Goal: Information Seeking & Learning: Learn about a topic

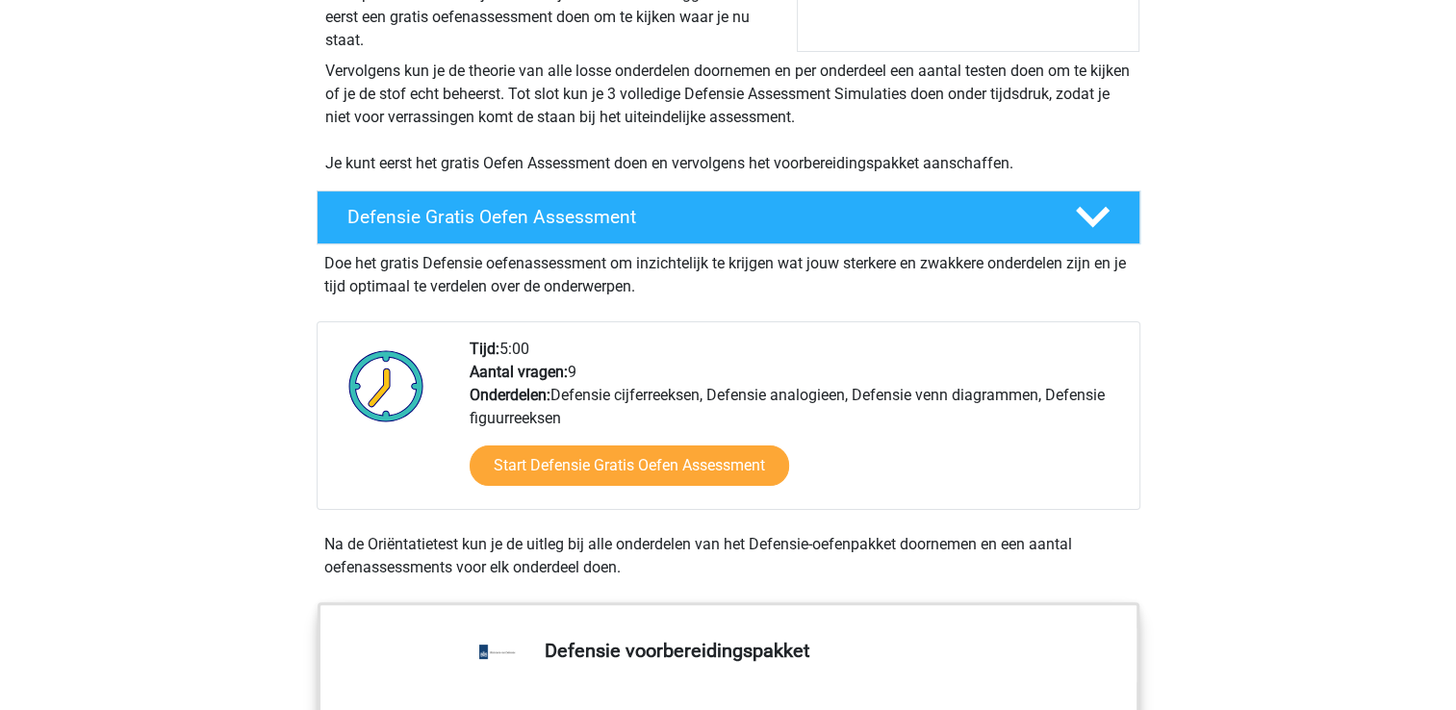
scroll to position [481, 0]
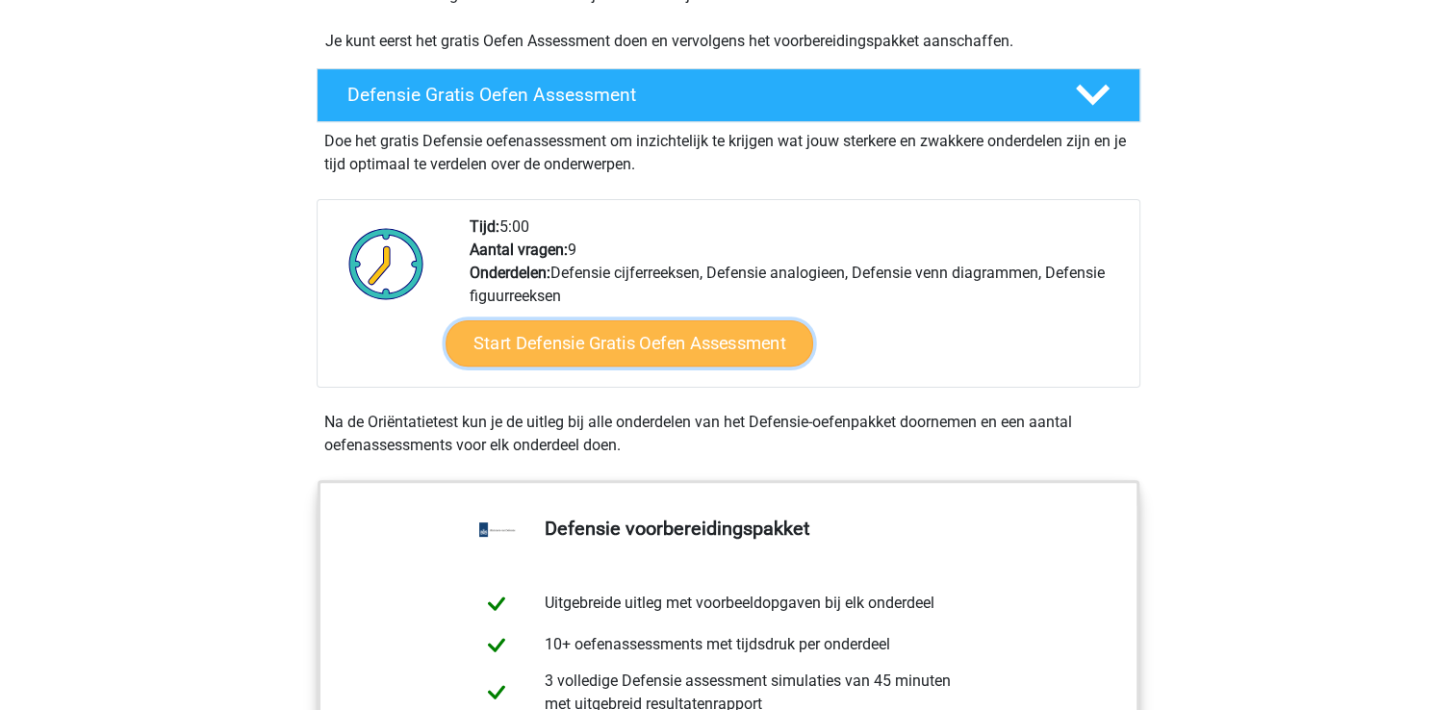
click at [570, 356] on link "Start Defensie Gratis Oefen Assessment" at bounding box center [630, 344] width 368 height 46
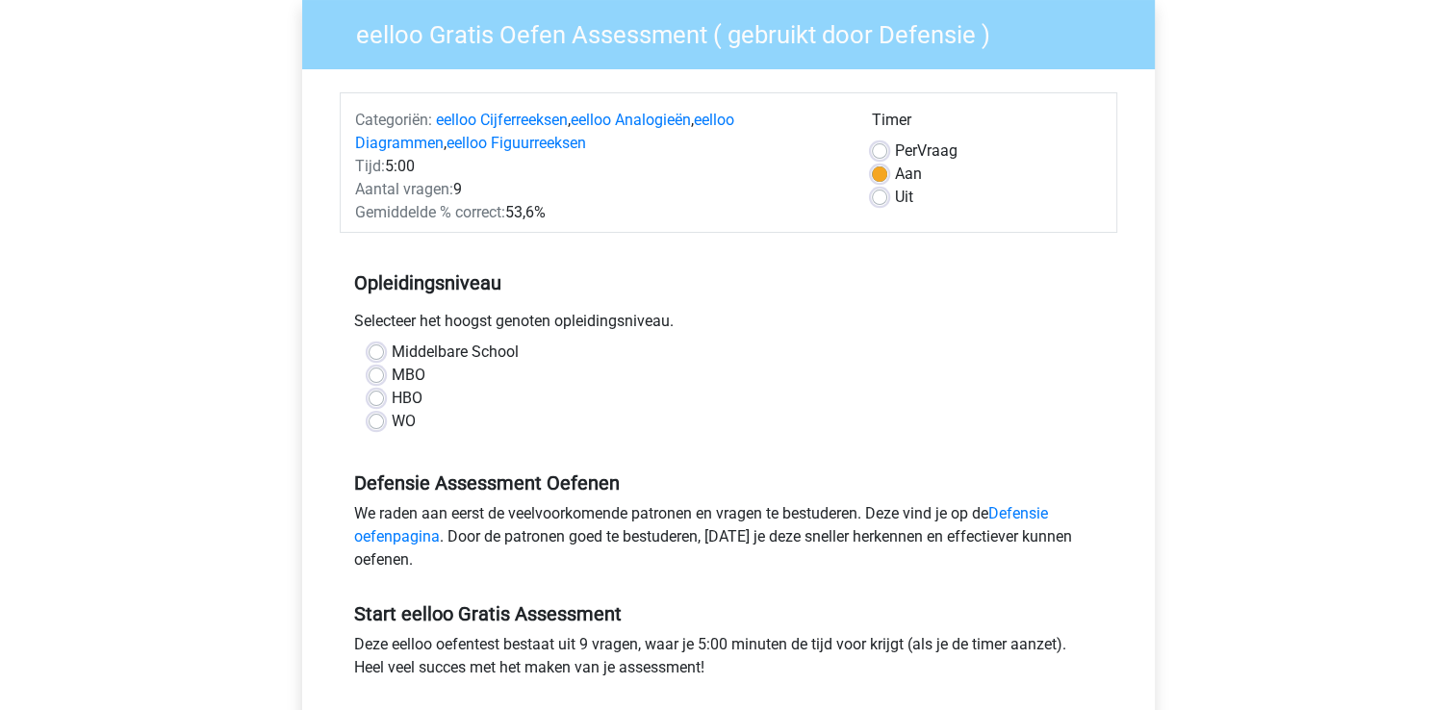
scroll to position [193, 0]
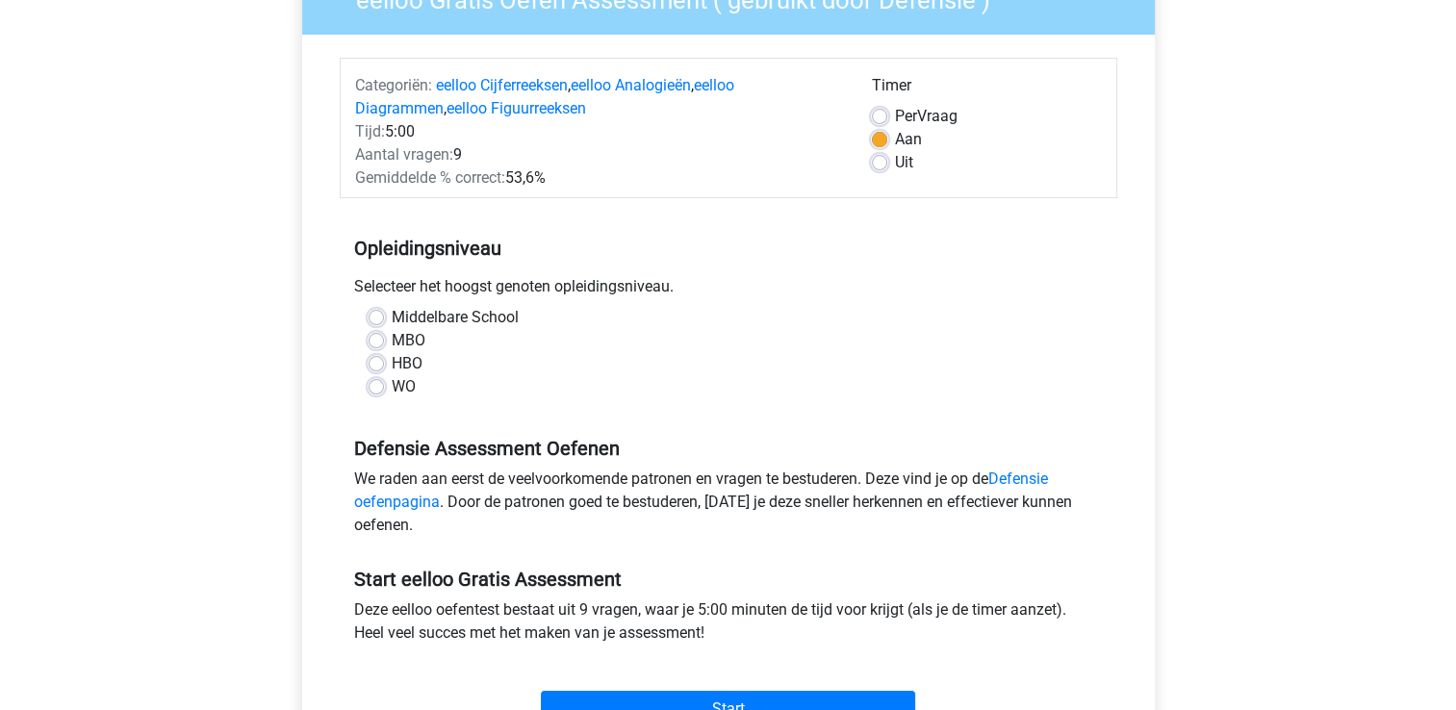
click at [392, 340] on label "MBO" at bounding box center [409, 340] width 34 height 23
click at [371, 340] on input "MBO" at bounding box center [376, 338] width 15 height 19
radio input "true"
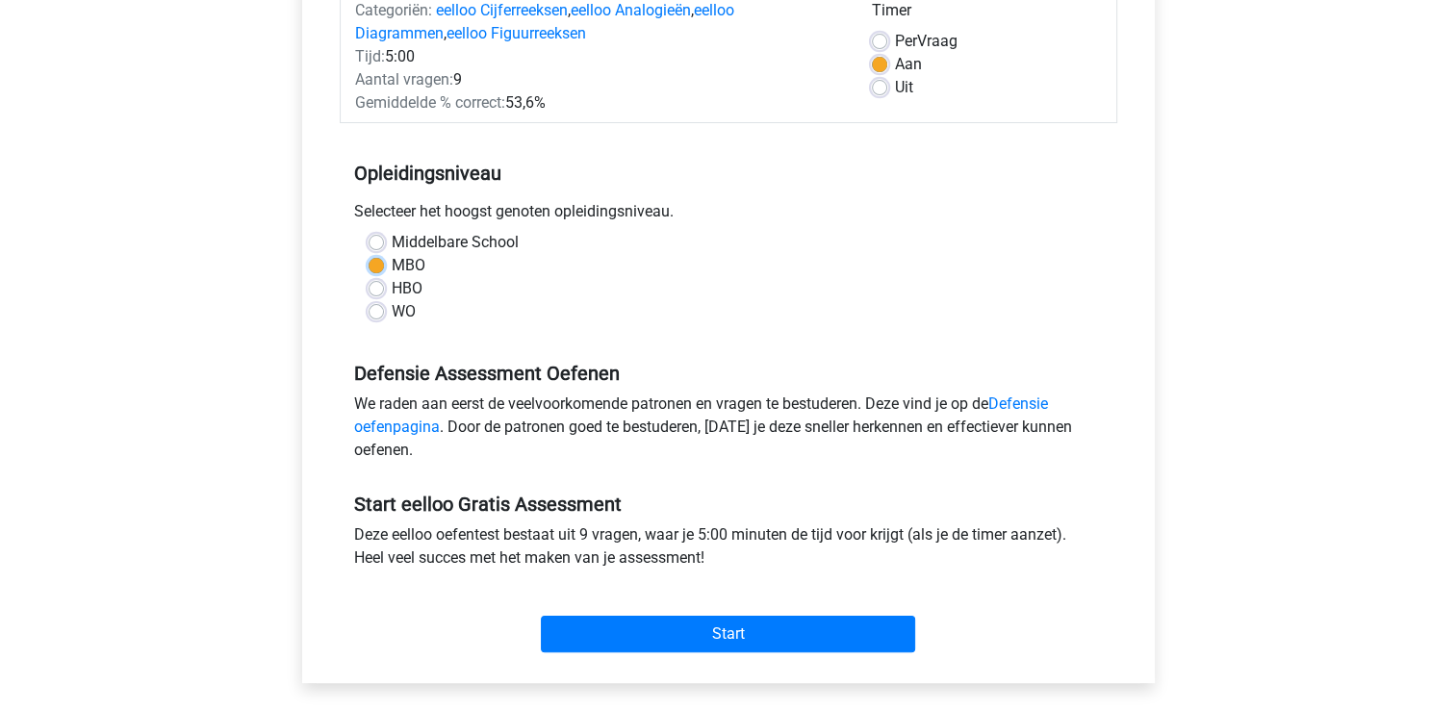
scroll to position [385, 0]
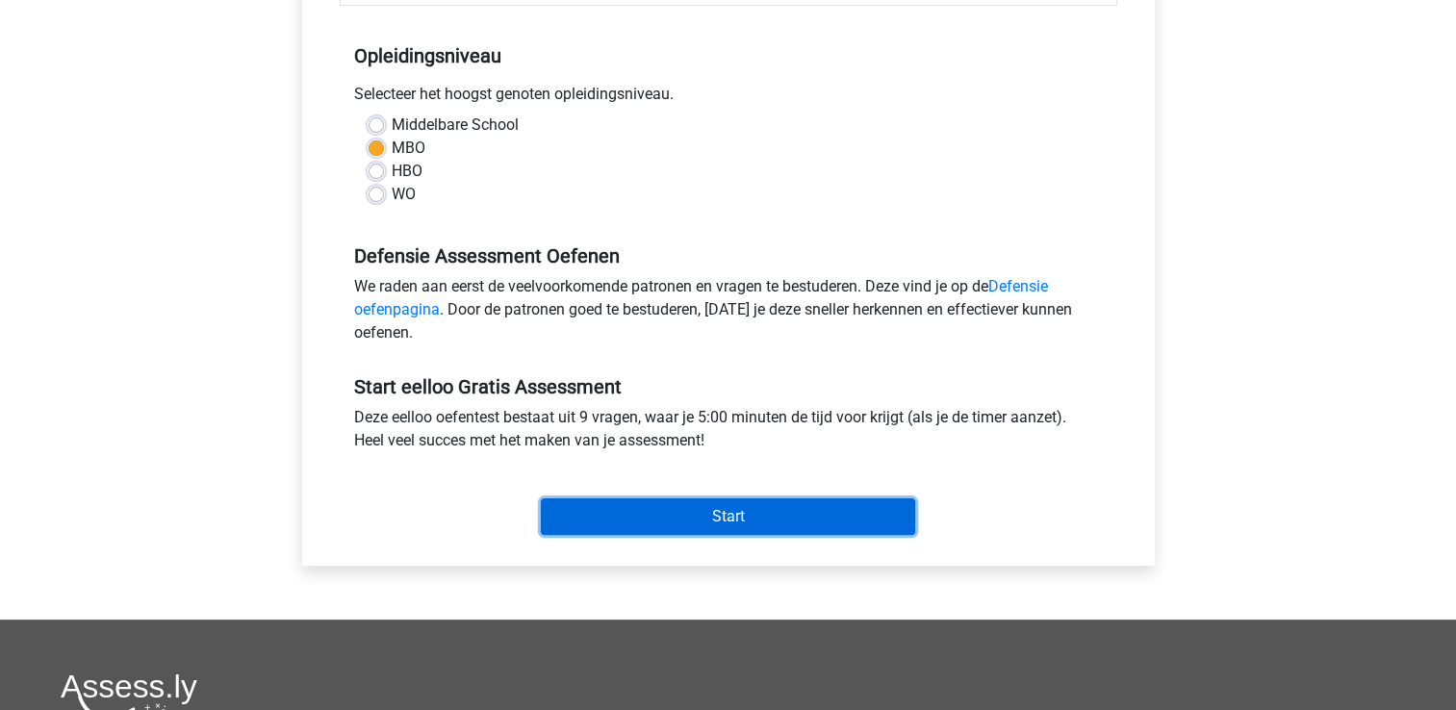
click at [620, 507] on input "Start" at bounding box center [728, 517] width 374 height 37
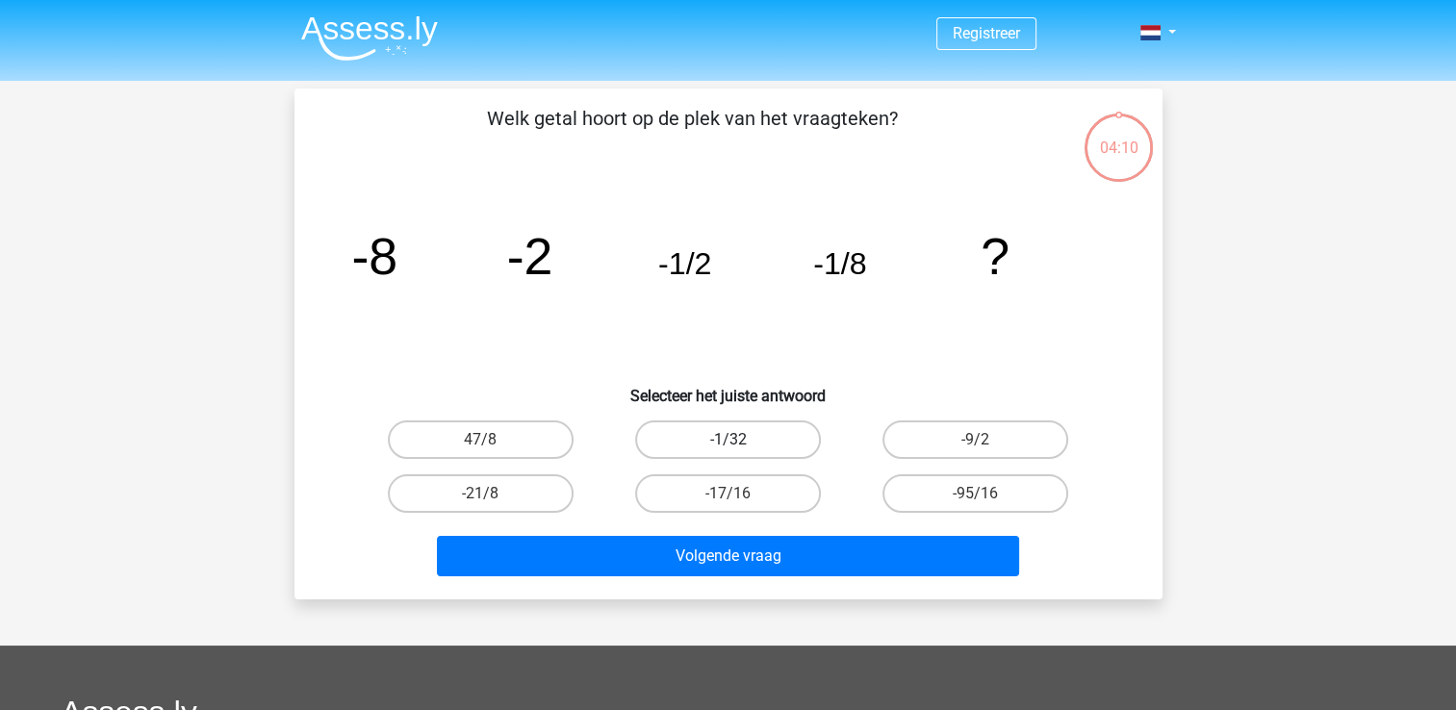
click at [697, 429] on label "-1/32" at bounding box center [728, 440] width 186 height 39
click at [728, 440] on input "-1/32" at bounding box center [734, 446] width 13 height 13
radio input "true"
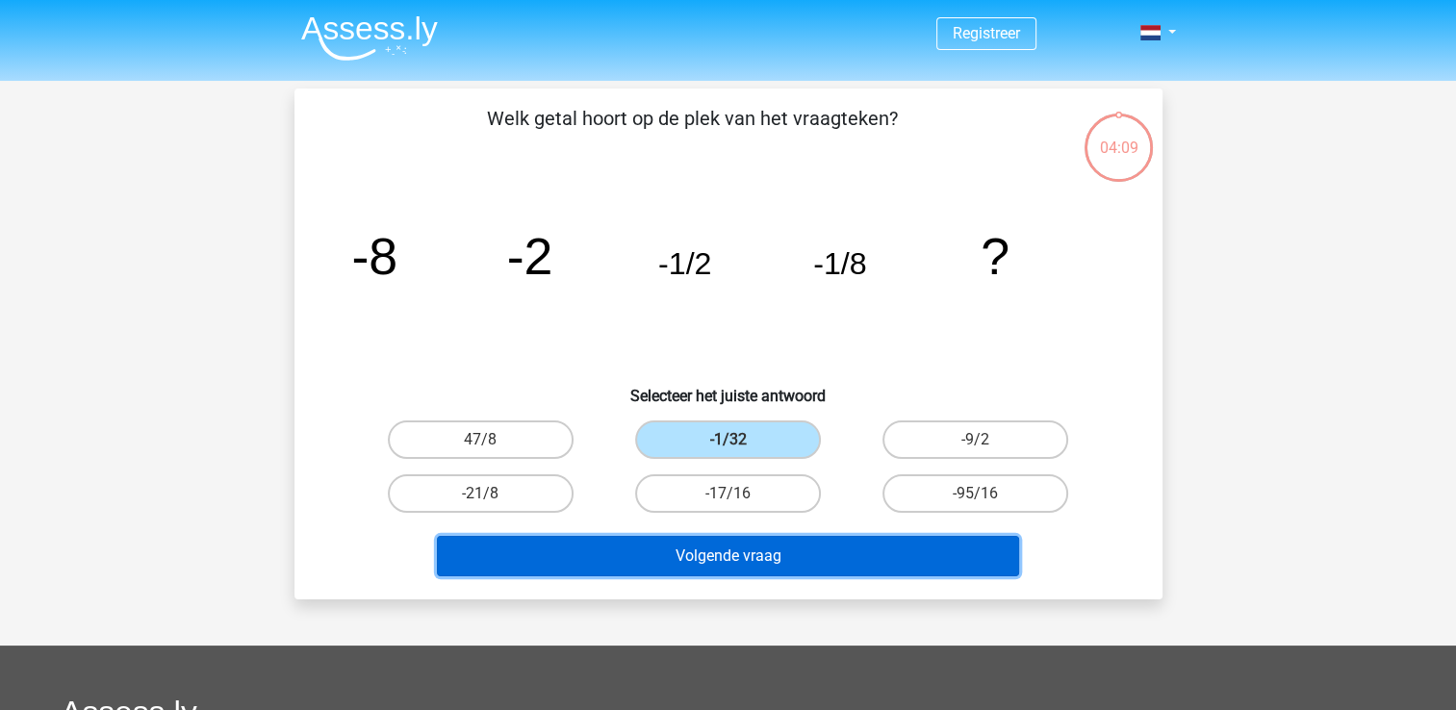
click at [791, 560] on button "Volgende vraag" at bounding box center [728, 556] width 582 height 40
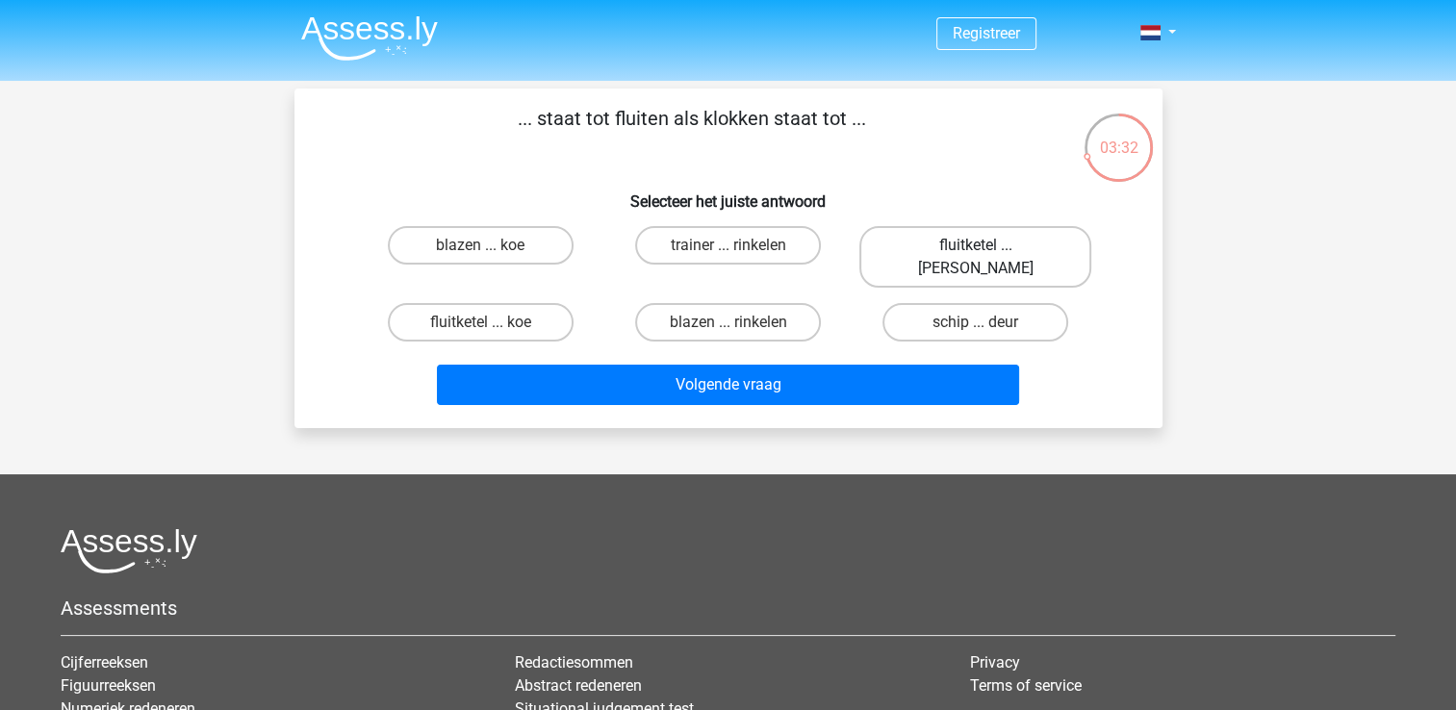
click at [909, 249] on label "fluitketel ... luiden" at bounding box center [976, 257] width 232 height 62
click at [976, 249] on input "fluitketel ... luiden" at bounding box center [982, 251] width 13 height 13
radio input "true"
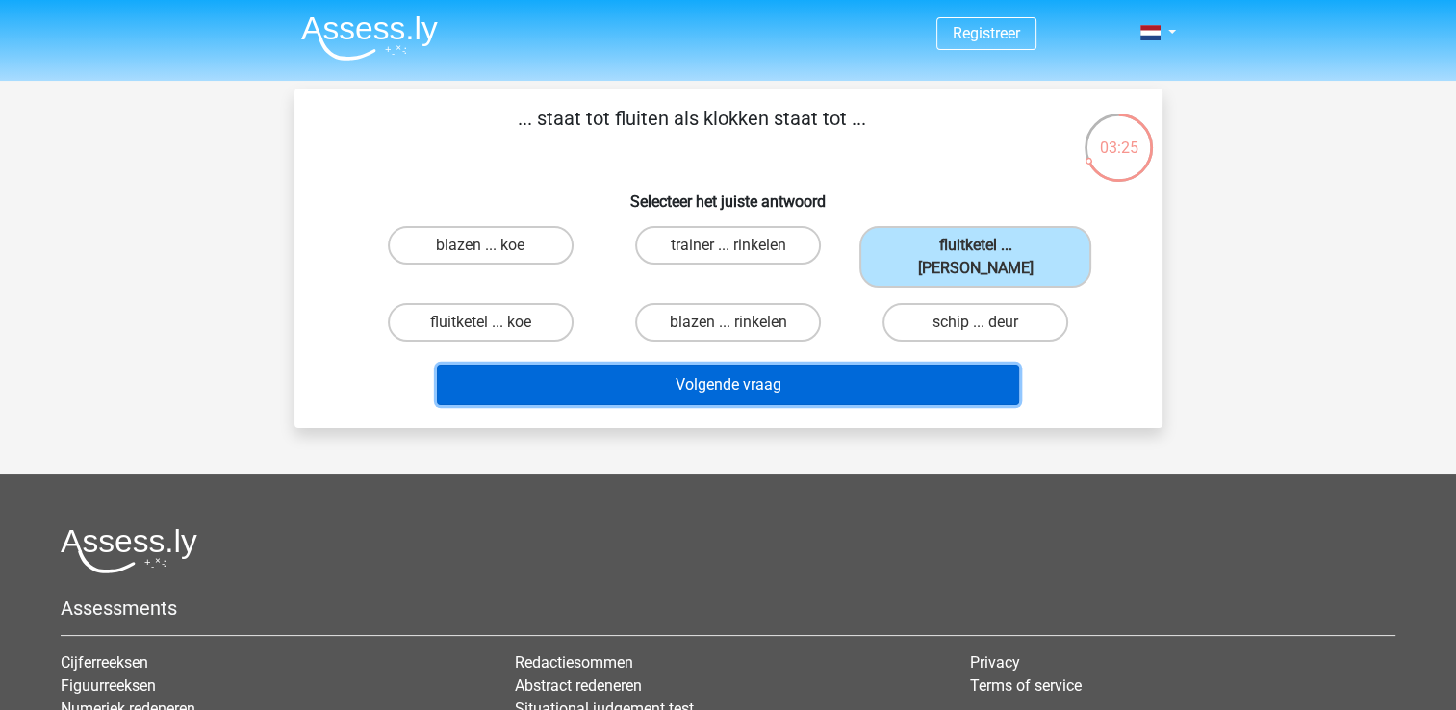
click at [793, 365] on button "Volgende vraag" at bounding box center [728, 385] width 582 height 40
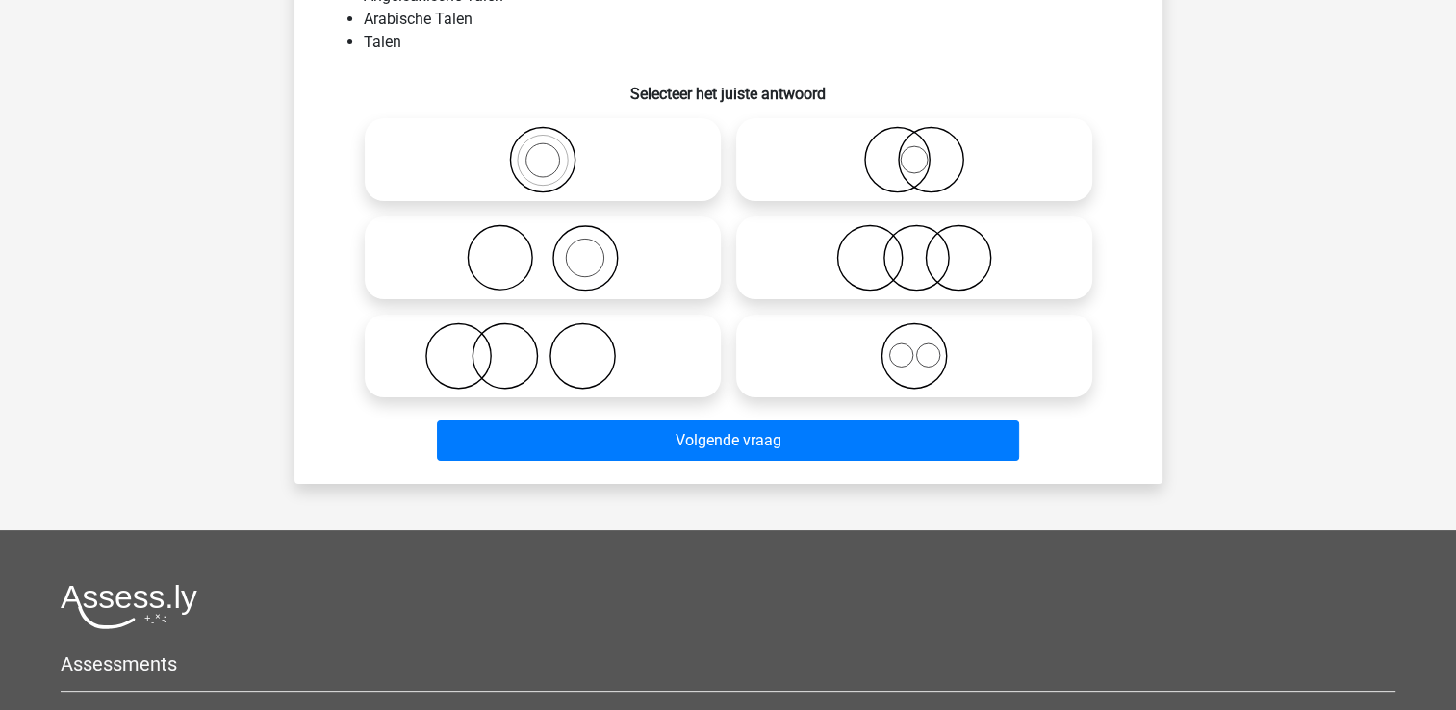
scroll to position [96, 0]
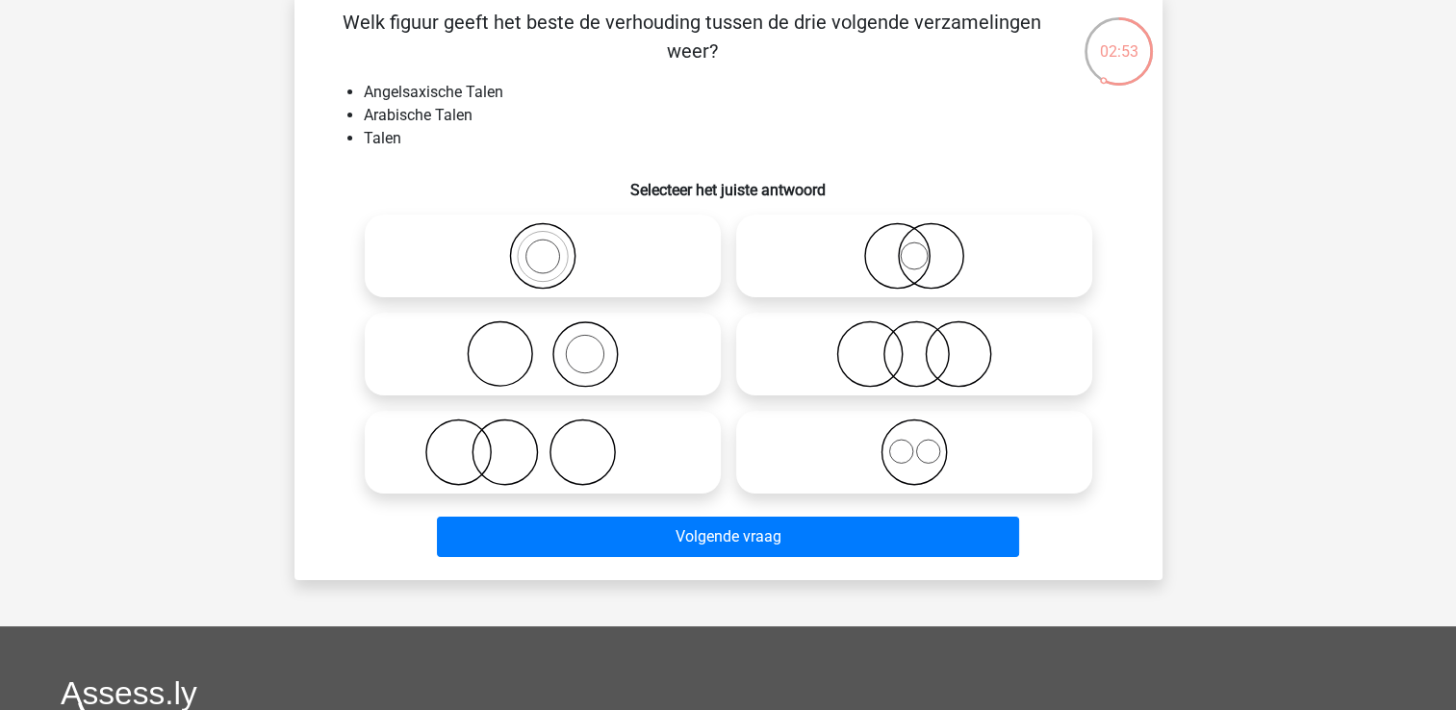
click at [830, 276] on icon at bounding box center [914, 255] width 341 height 67
click at [914, 246] on input "radio" at bounding box center [920, 240] width 13 height 13
radio input "true"
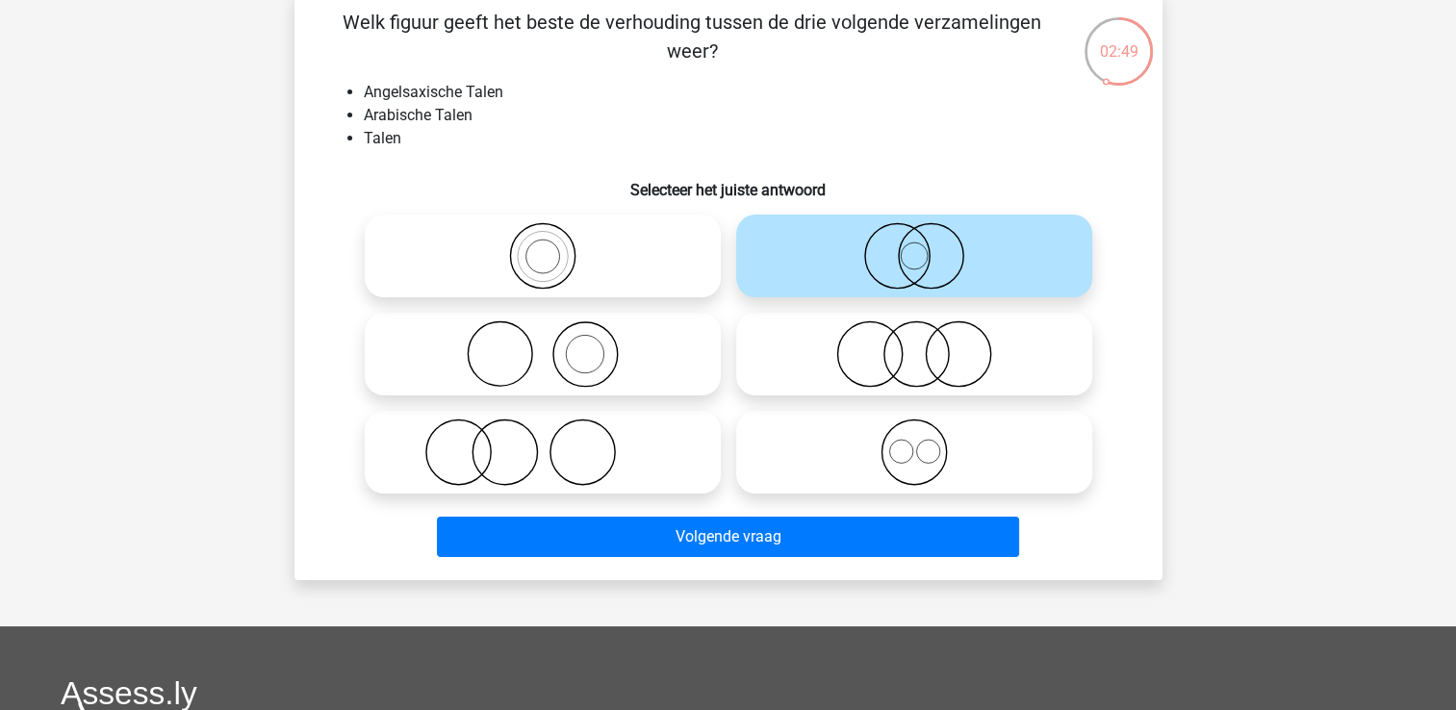
click at [893, 356] on icon at bounding box center [914, 354] width 341 height 67
click at [914, 345] on input "radio" at bounding box center [920, 338] width 13 height 13
radio input "true"
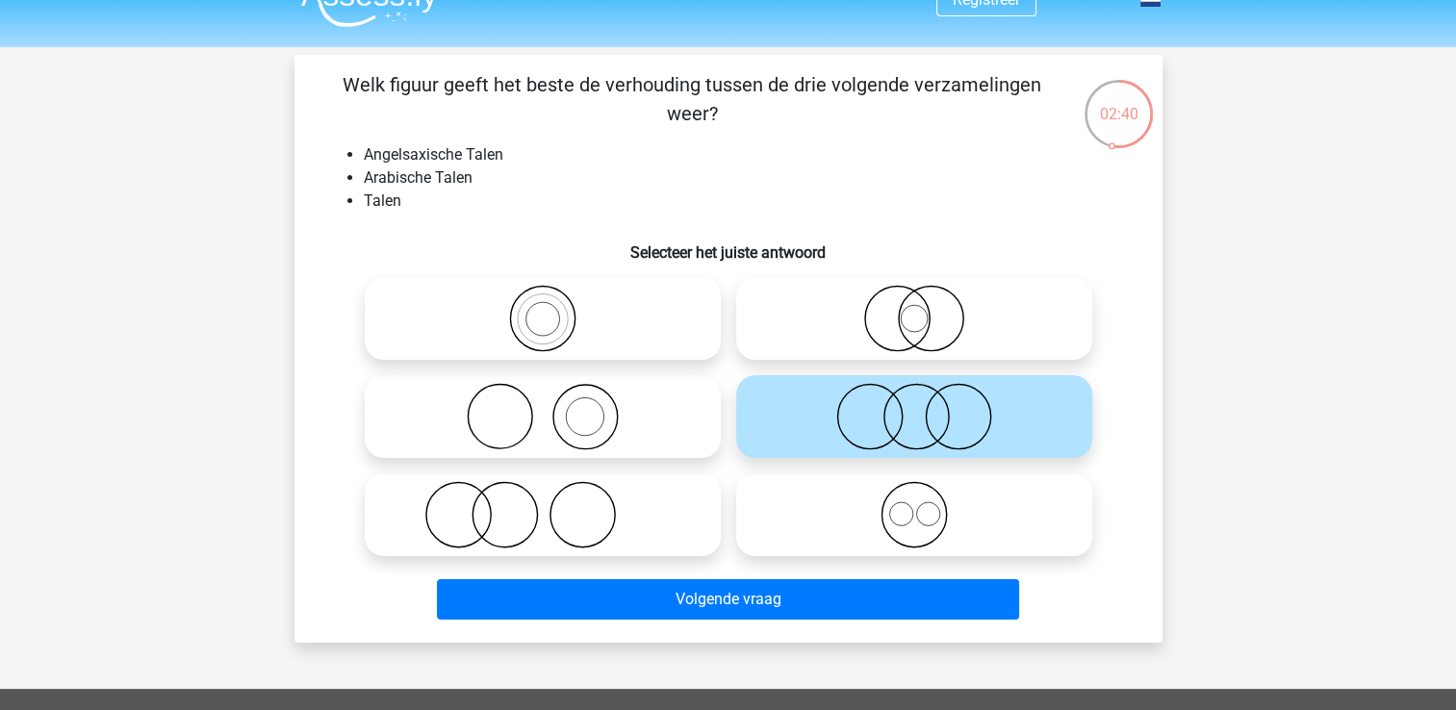
scroll to position [0, 0]
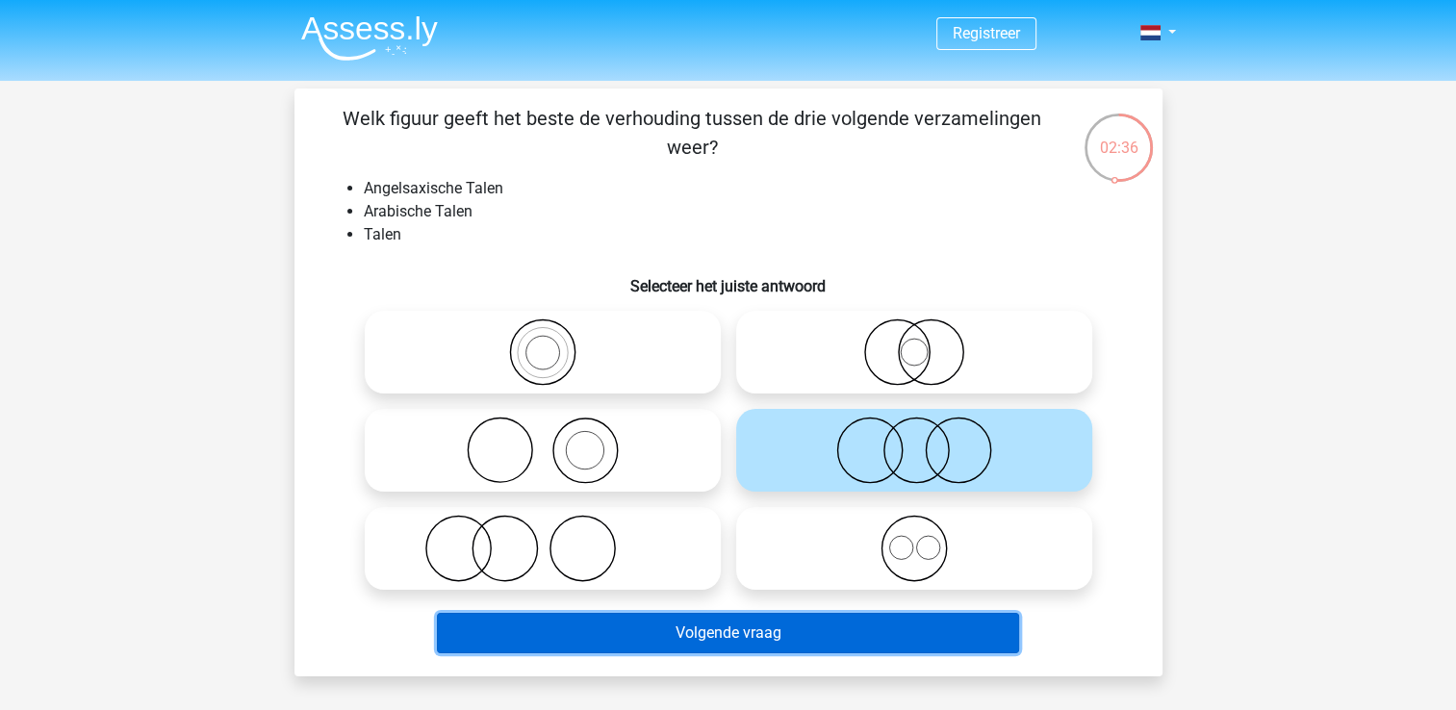
click at [799, 634] on button "Volgende vraag" at bounding box center [728, 633] width 582 height 40
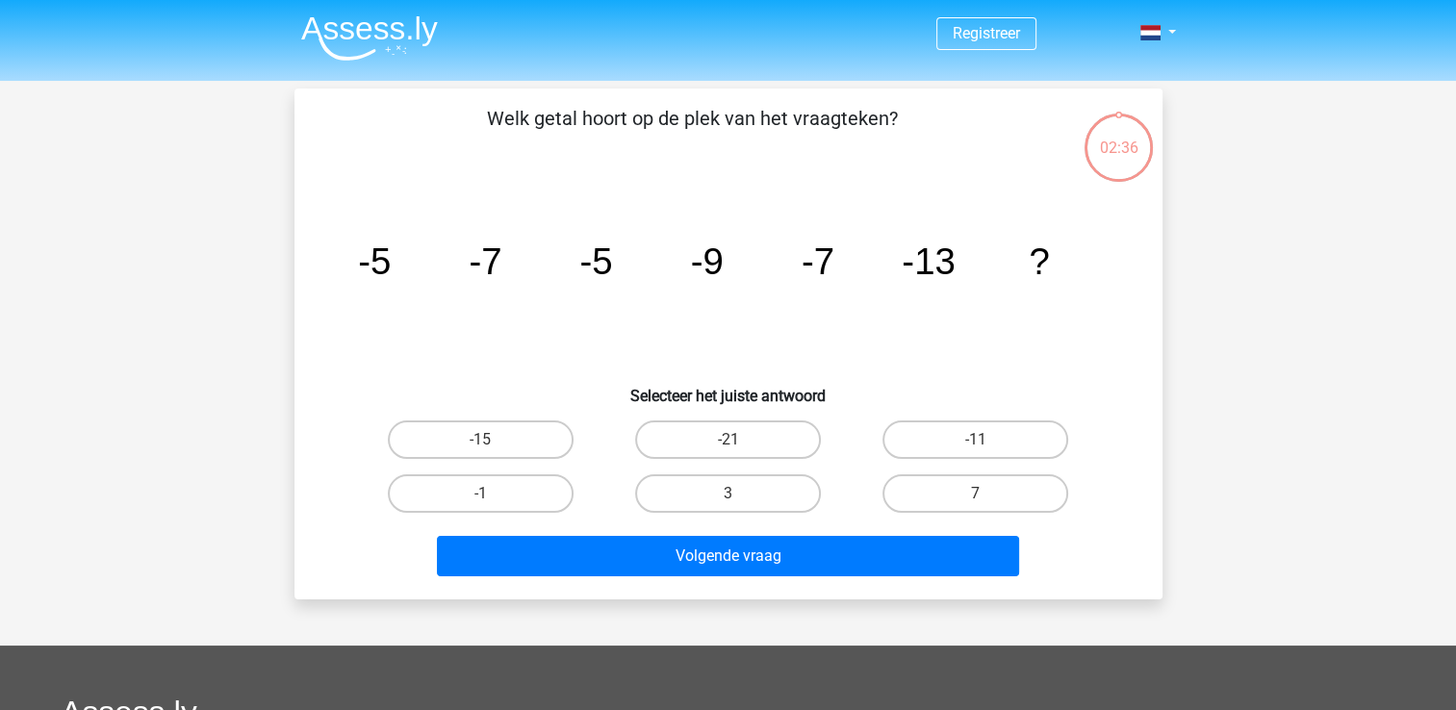
scroll to position [89, 0]
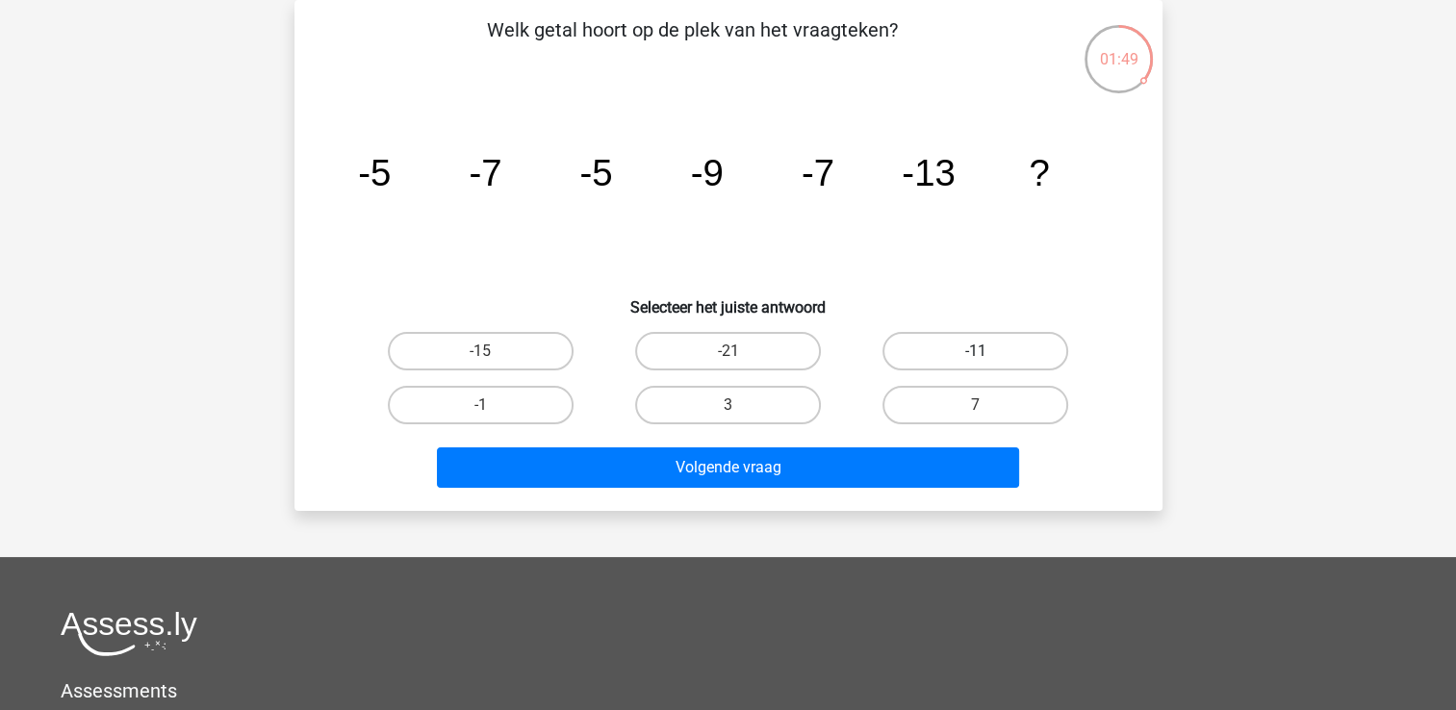
click at [928, 357] on label "-11" at bounding box center [976, 351] width 186 height 39
click at [976, 357] on input "-11" at bounding box center [982, 357] width 13 height 13
radio input "true"
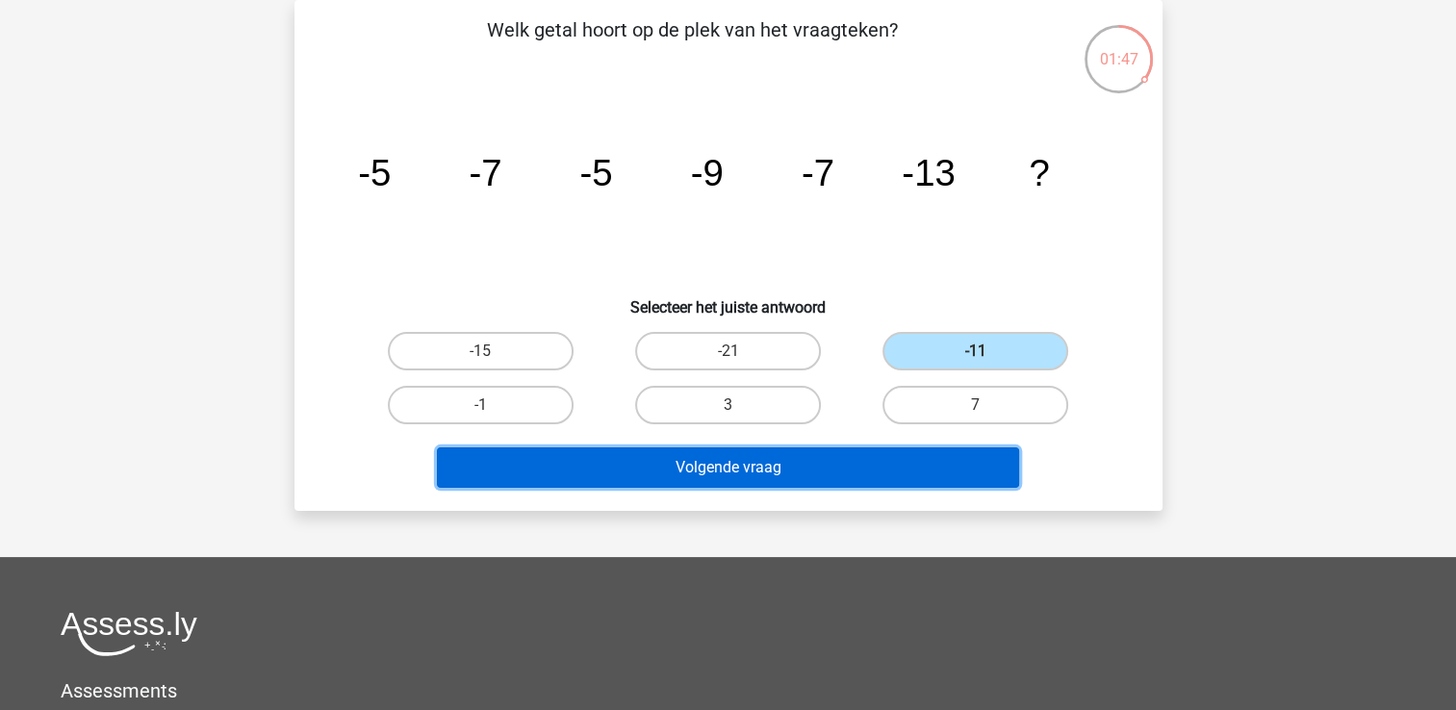
click at [821, 456] on button "Volgende vraag" at bounding box center [728, 468] width 582 height 40
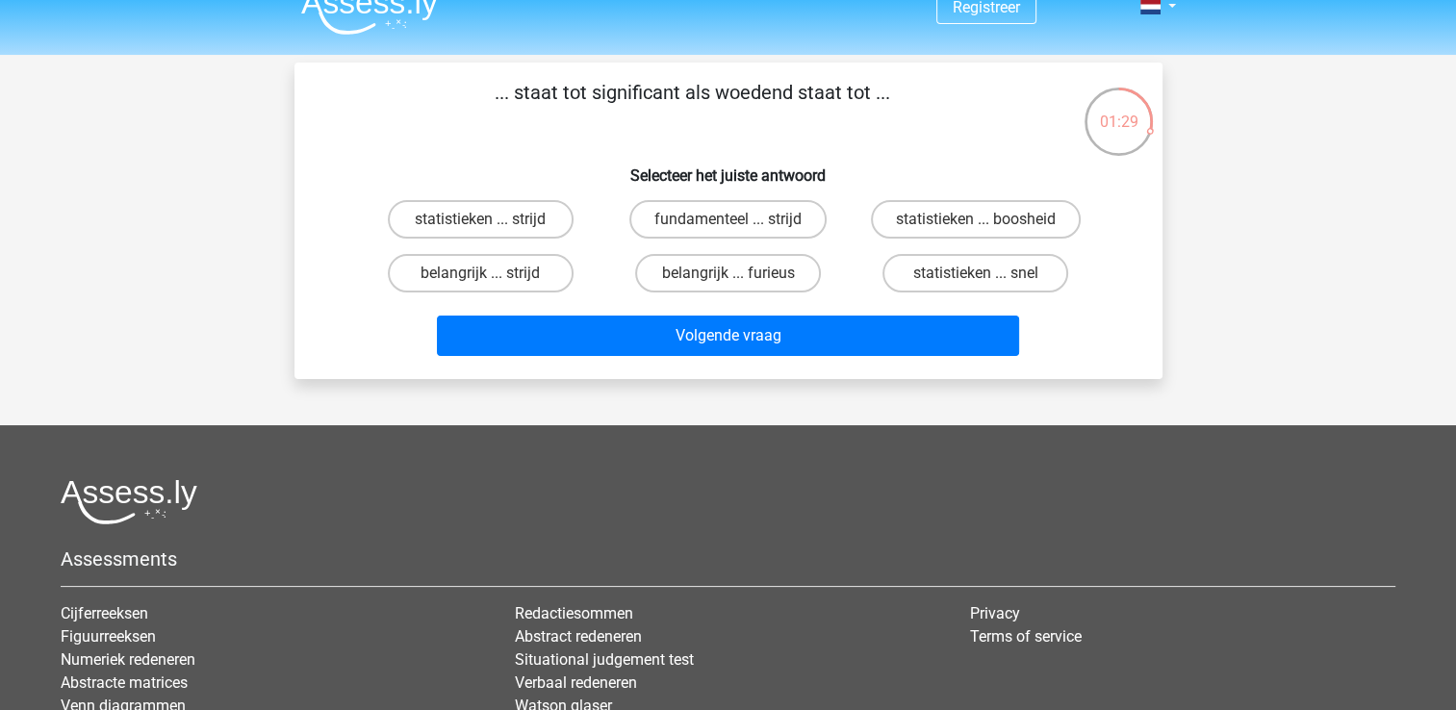
scroll to position [0, 0]
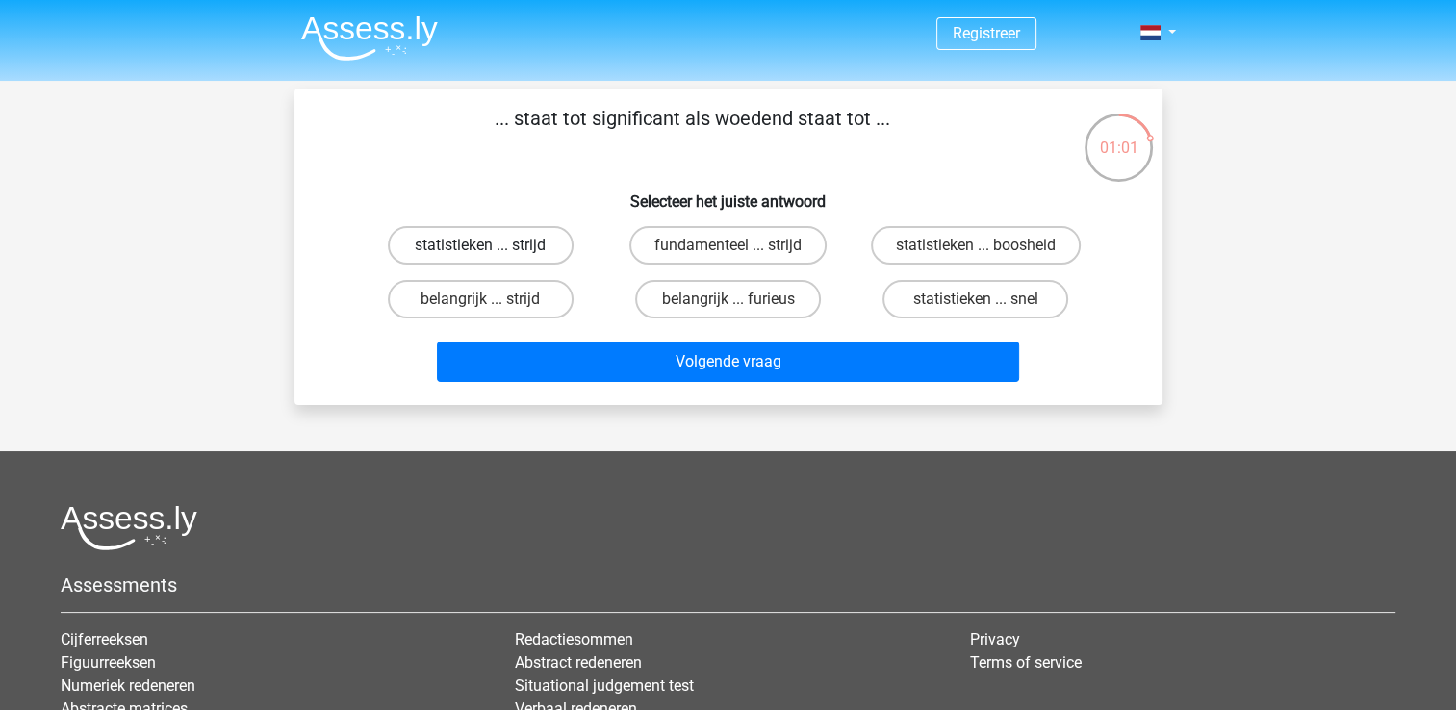
click at [527, 251] on label "statistieken ... strijd" at bounding box center [481, 245] width 186 height 39
click at [493, 251] on input "statistieken ... strijd" at bounding box center [486, 251] width 13 height 13
radio input "true"
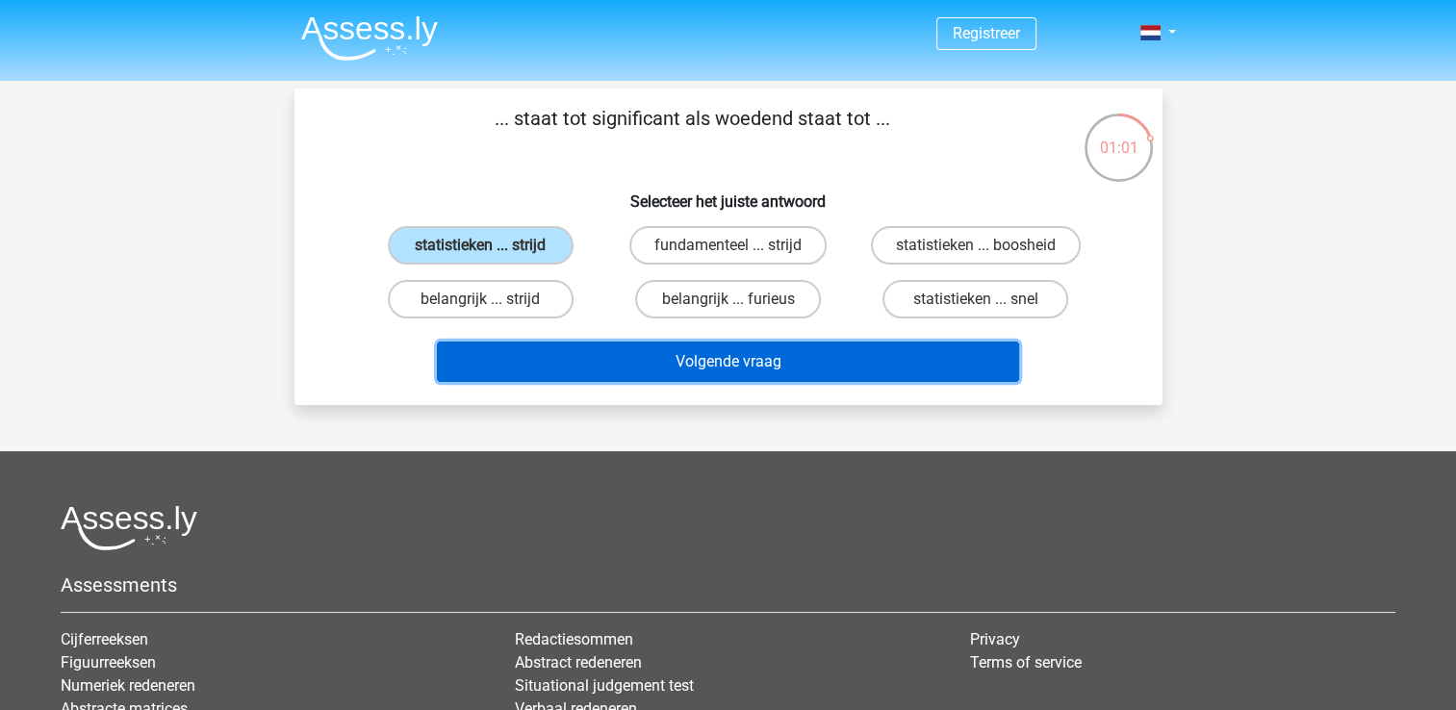
click at [623, 356] on button "Volgende vraag" at bounding box center [728, 362] width 582 height 40
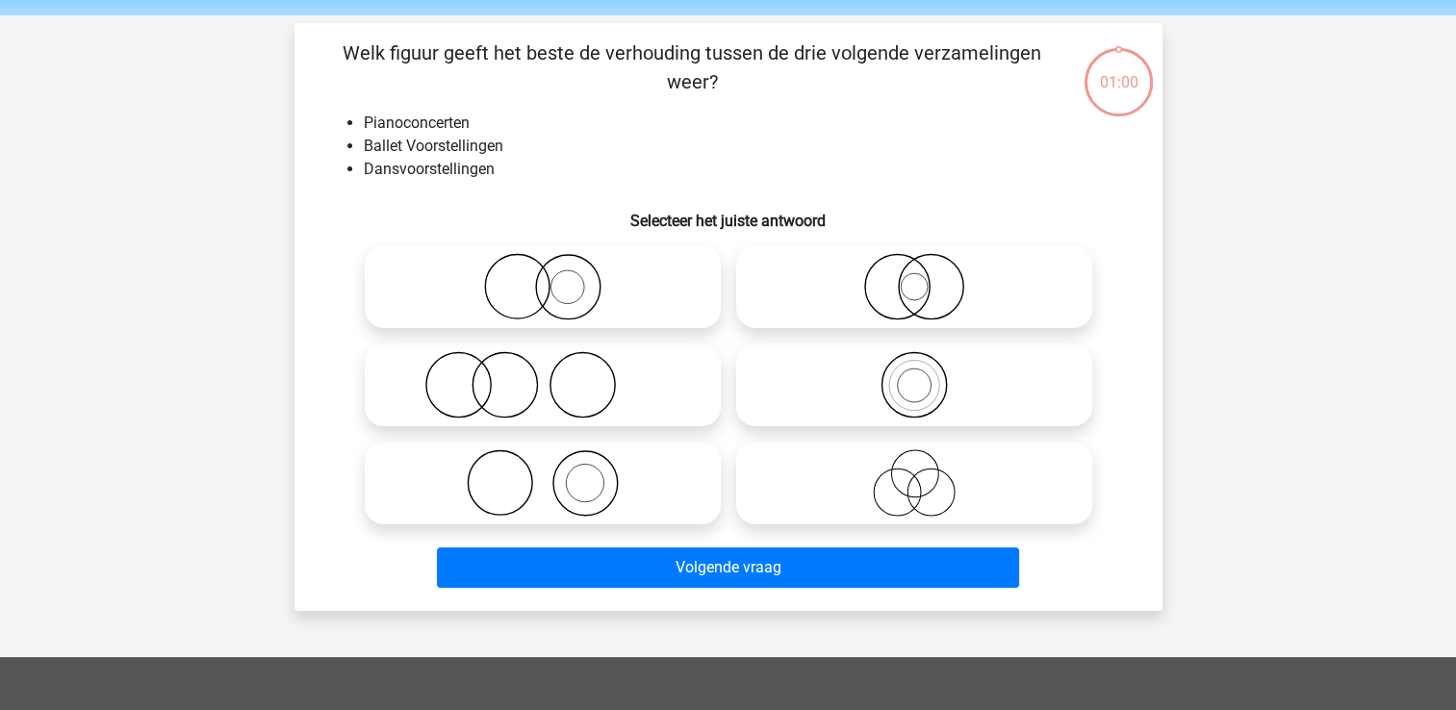
scroll to position [89, 0]
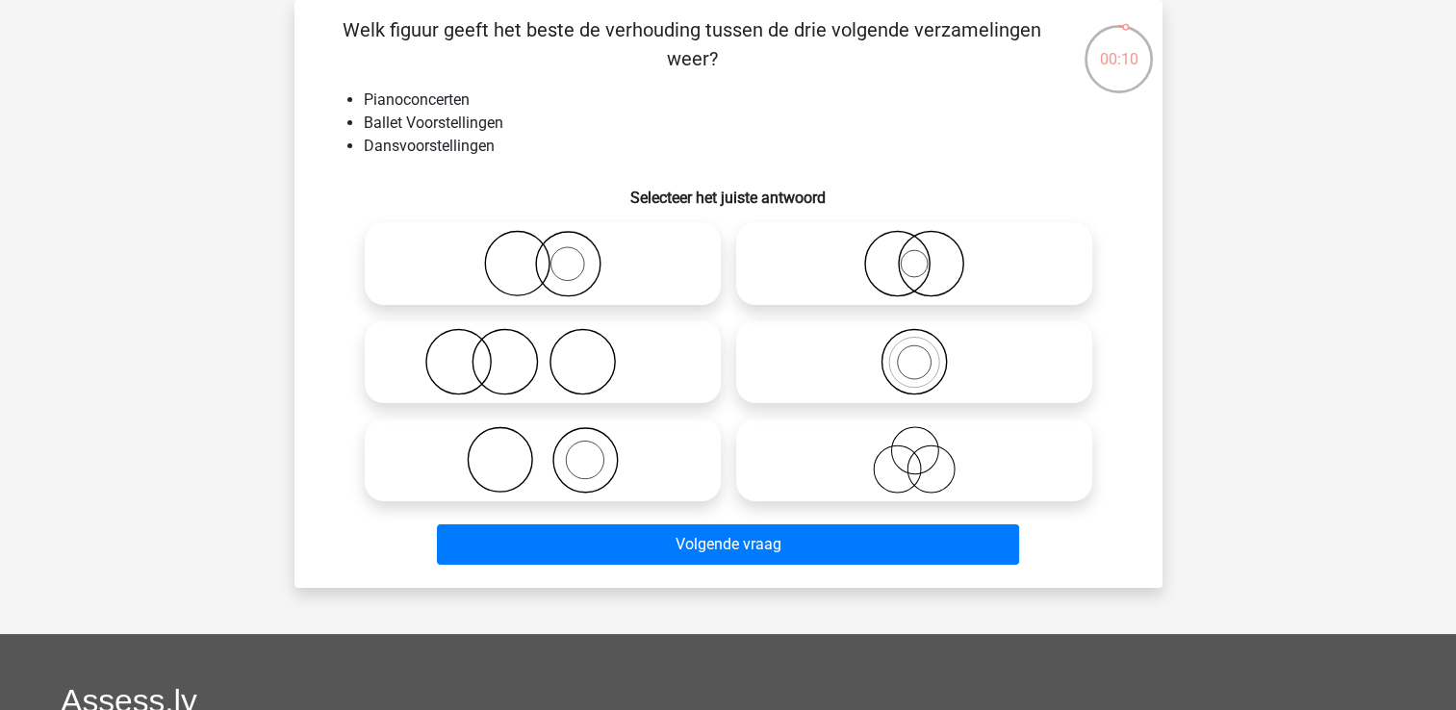
click at [625, 271] on icon at bounding box center [543, 263] width 341 height 67
click at [555, 254] on input "radio" at bounding box center [549, 248] width 13 height 13
radio input "true"
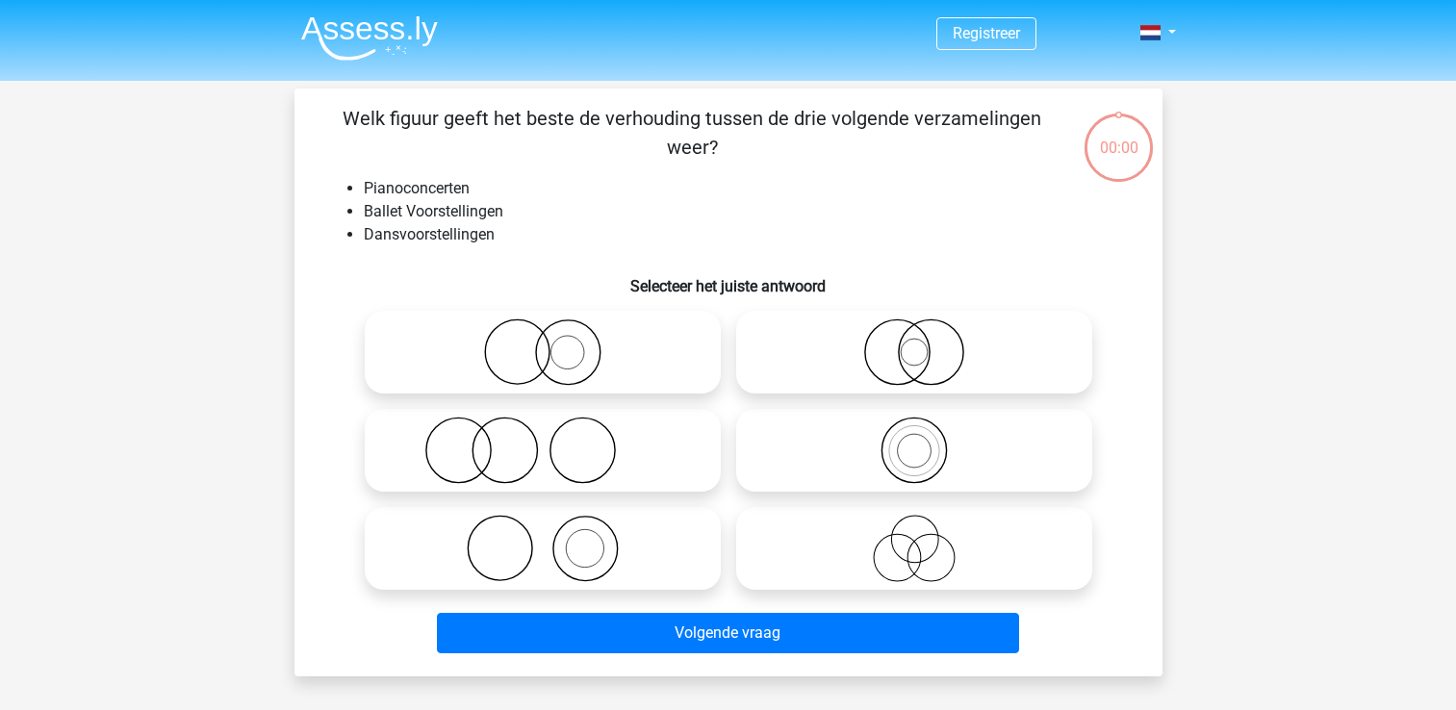
scroll to position [89, 0]
